Goal: Check status: Check status

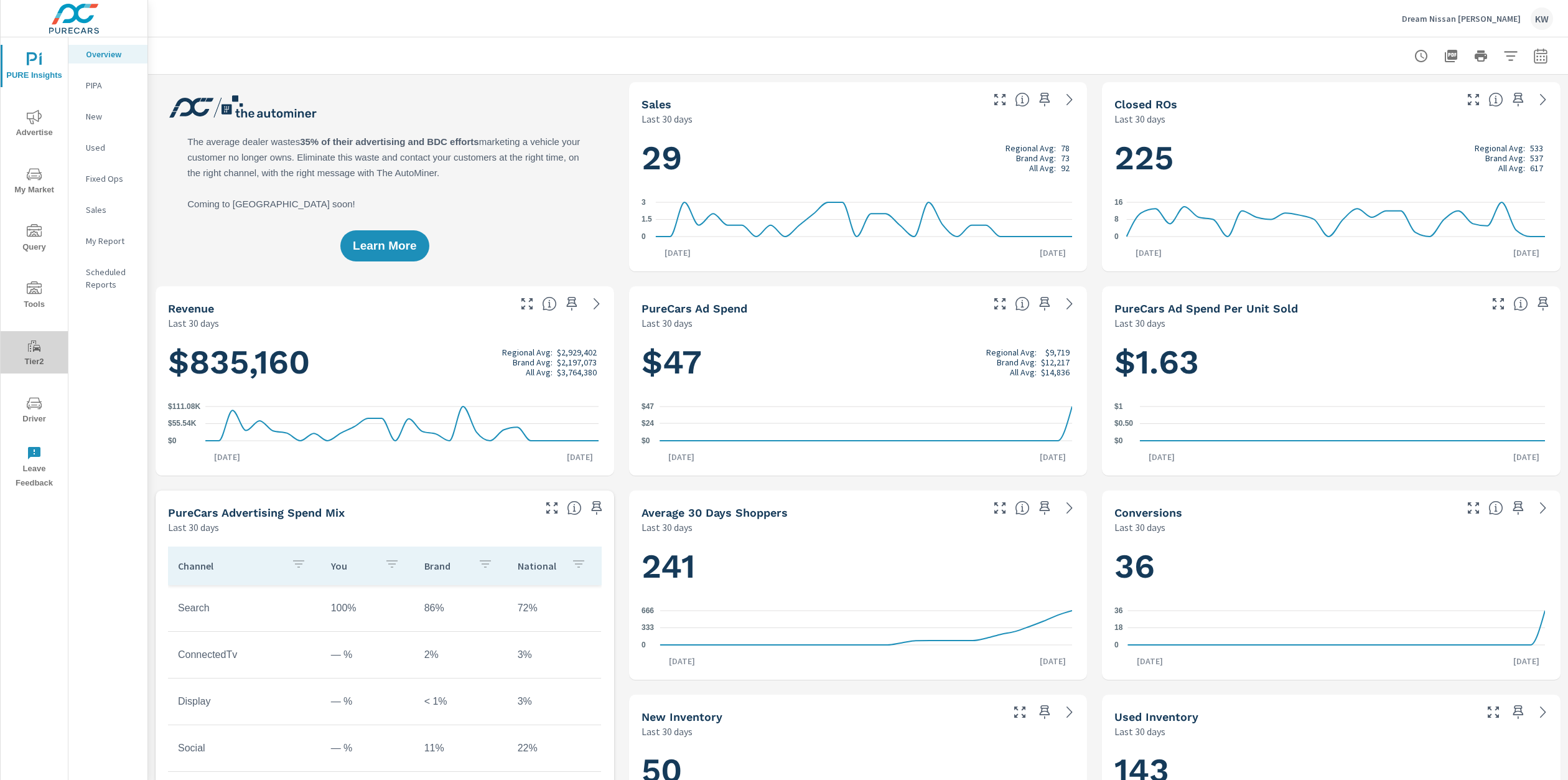
click at [35, 354] on span "Tier2" at bounding box center [34, 354] width 59 height 30
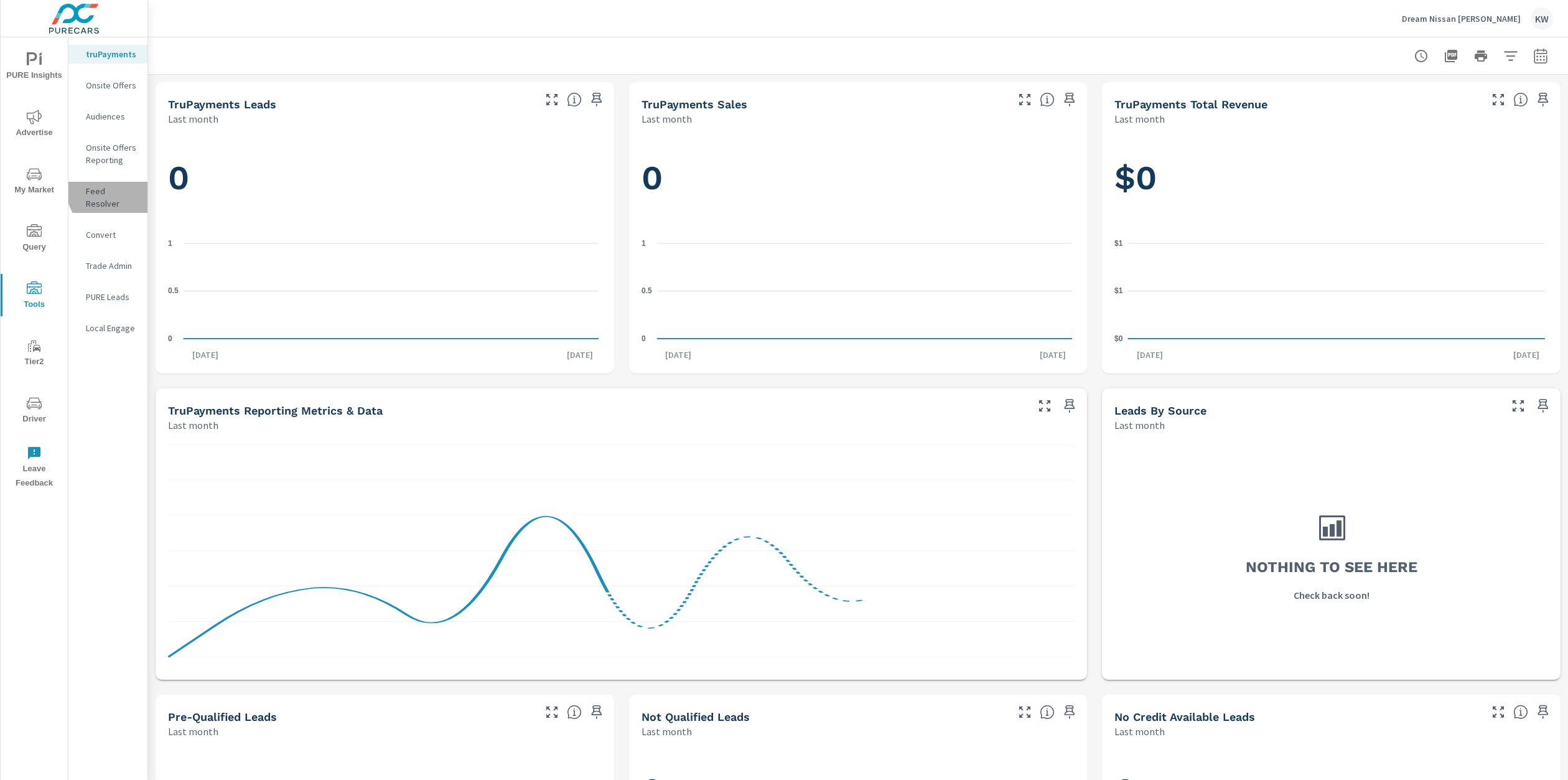
click at [122, 185] on p "Feed Resolver" at bounding box center [112, 198] width 52 height 25
